Goal: Task Accomplishment & Management: Manage account settings

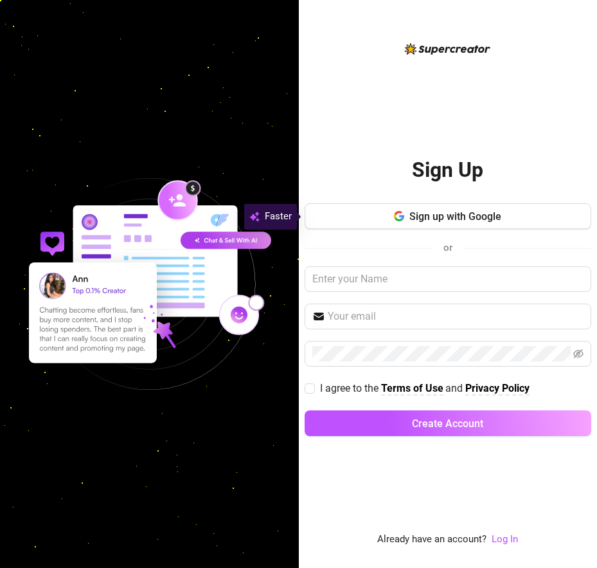
drag, startPoint x: 411, startPoint y: 223, endPoint x: 431, endPoint y: 240, distance: 26.4
click at [411, 223] on button "Sign up with Google" at bounding box center [448, 216] width 287 height 26
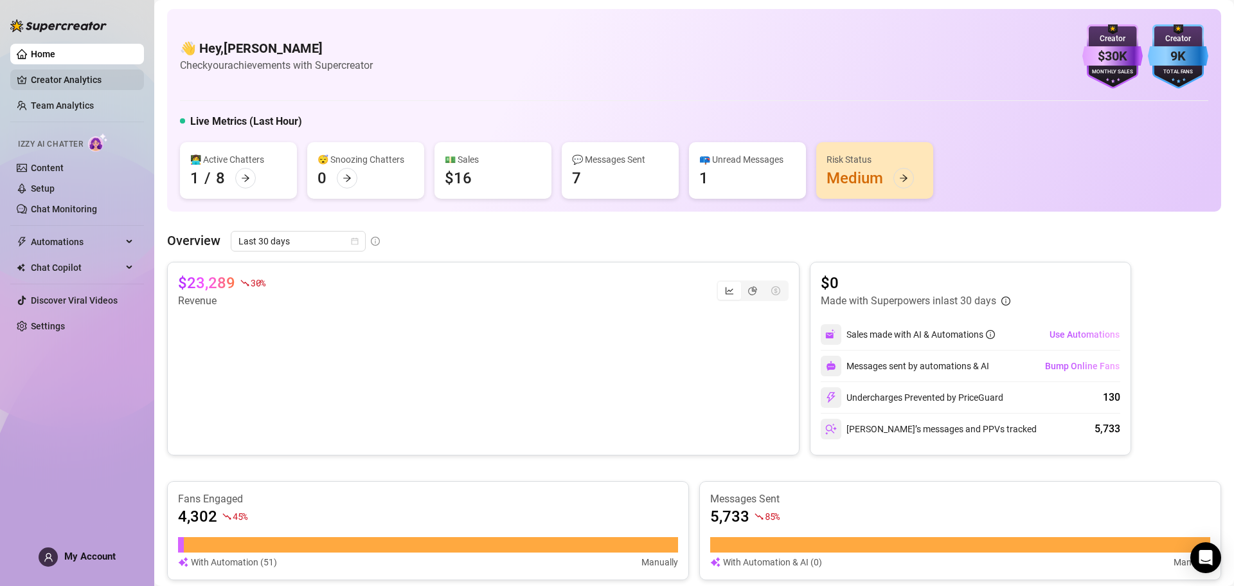
click at [76, 76] on link "Creator Analytics" at bounding box center [82, 79] width 103 height 21
